Goal: Task Accomplishment & Management: Manage account settings

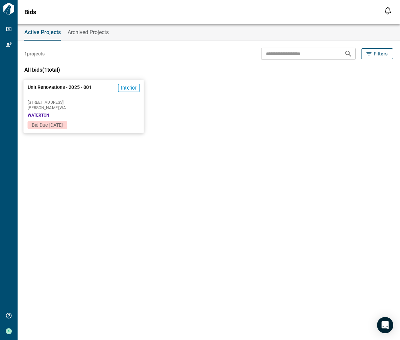
click at [90, 95] on span "Unit Renovations - 2025 - 001" at bounding box center [60, 91] width 64 height 14
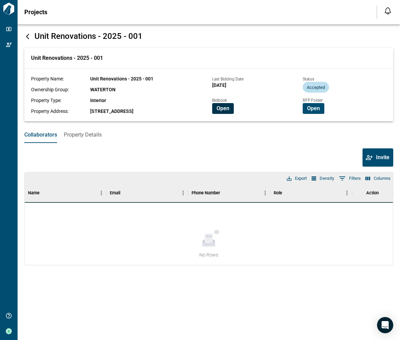
click at [219, 108] on span "Open" at bounding box center [223, 108] width 13 height 7
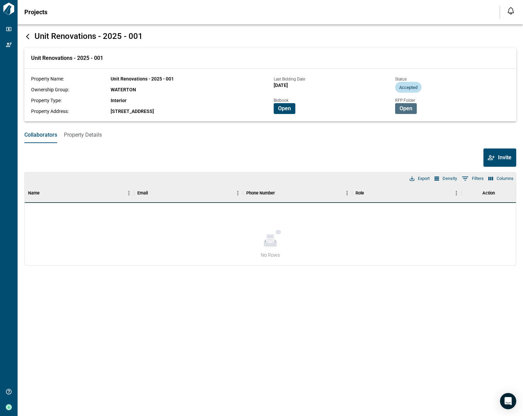
click at [400, 108] on span "Open" at bounding box center [405, 108] width 13 height 7
